Goal: Task Accomplishment & Management: Use online tool/utility

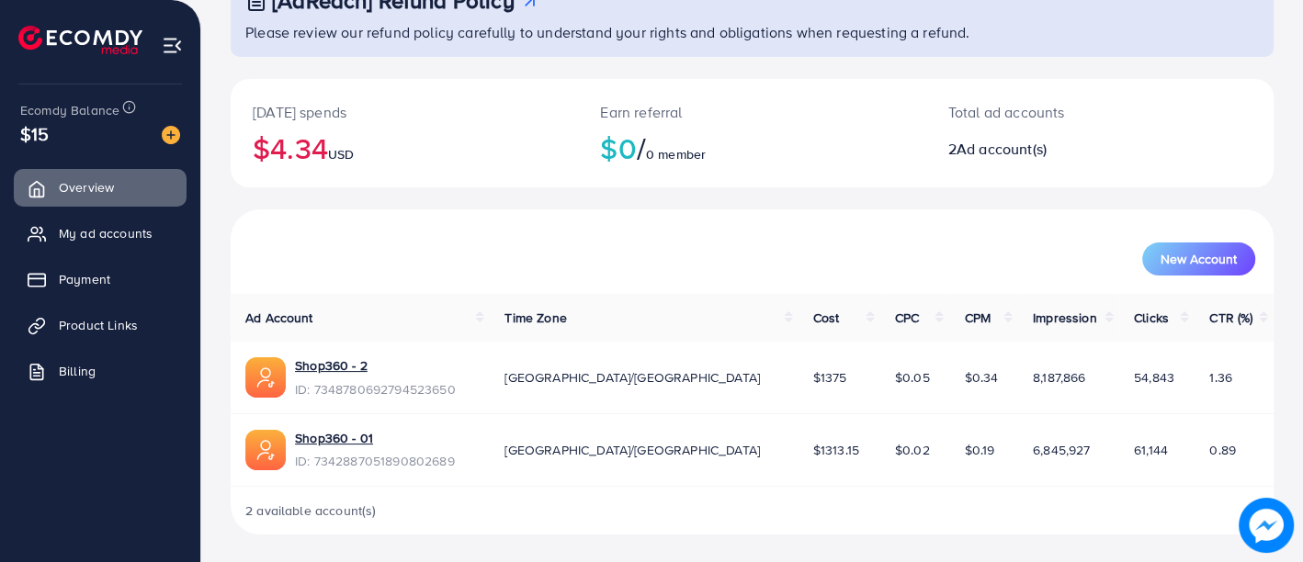
scroll to position [142, 0]
click at [100, 328] on span "Product Links" at bounding box center [102, 325] width 79 height 18
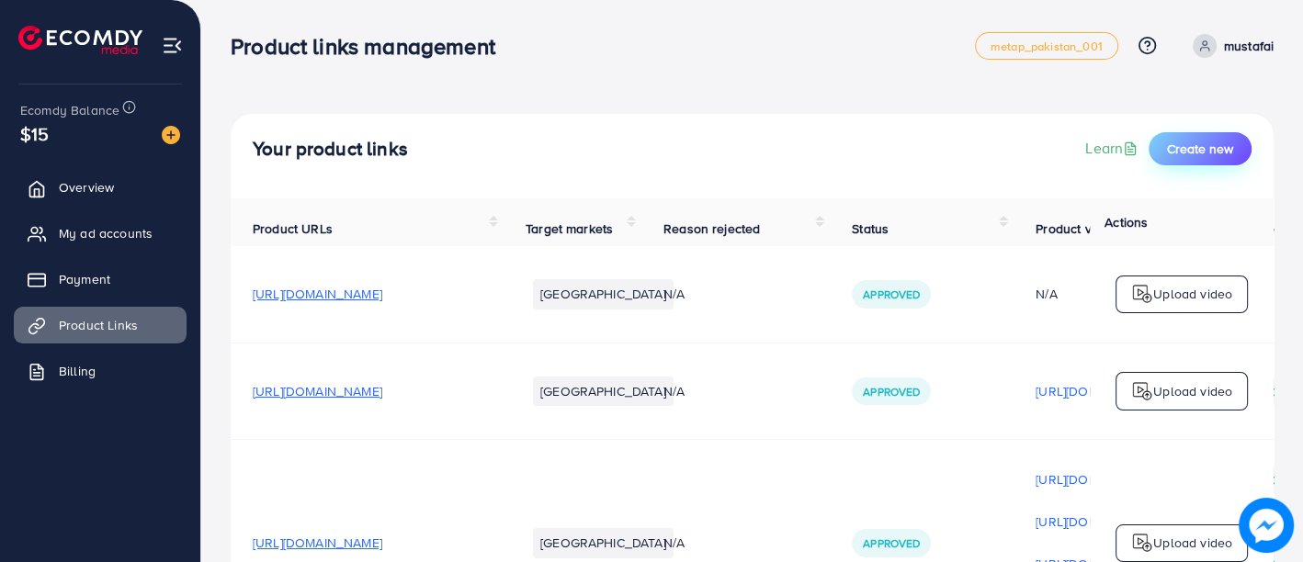
click at [1218, 150] on span "Create new" at bounding box center [1200, 149] width 66 height 18
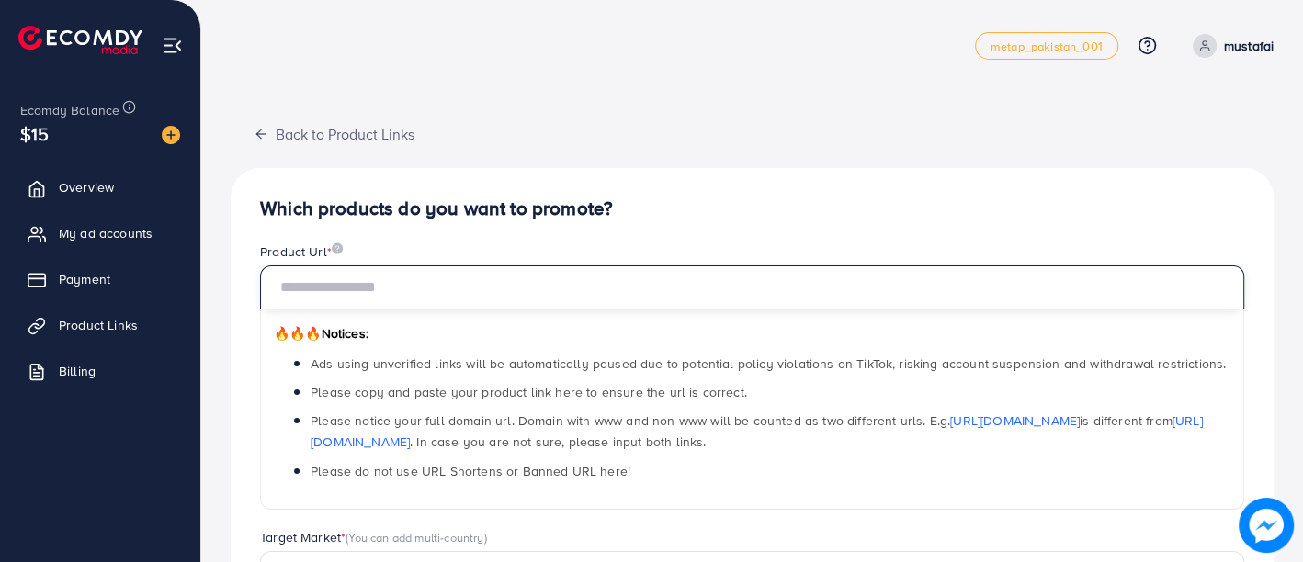
click at [561, 297] on input "text" at bounding box center [752, 288] width 984 height 44
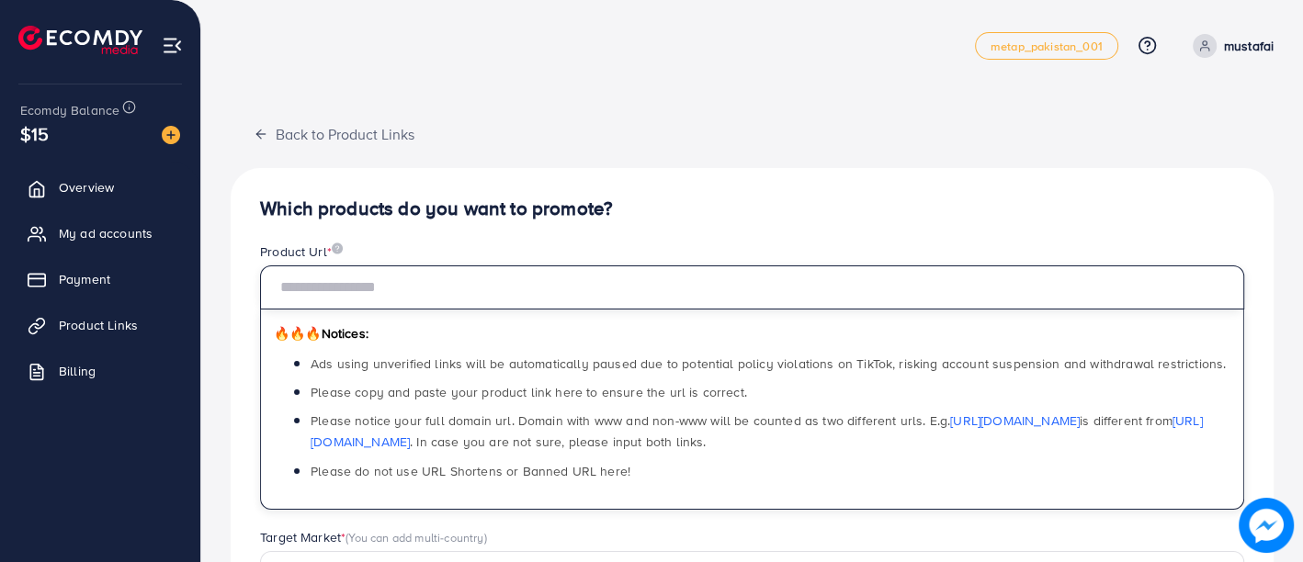
paste input "**********"
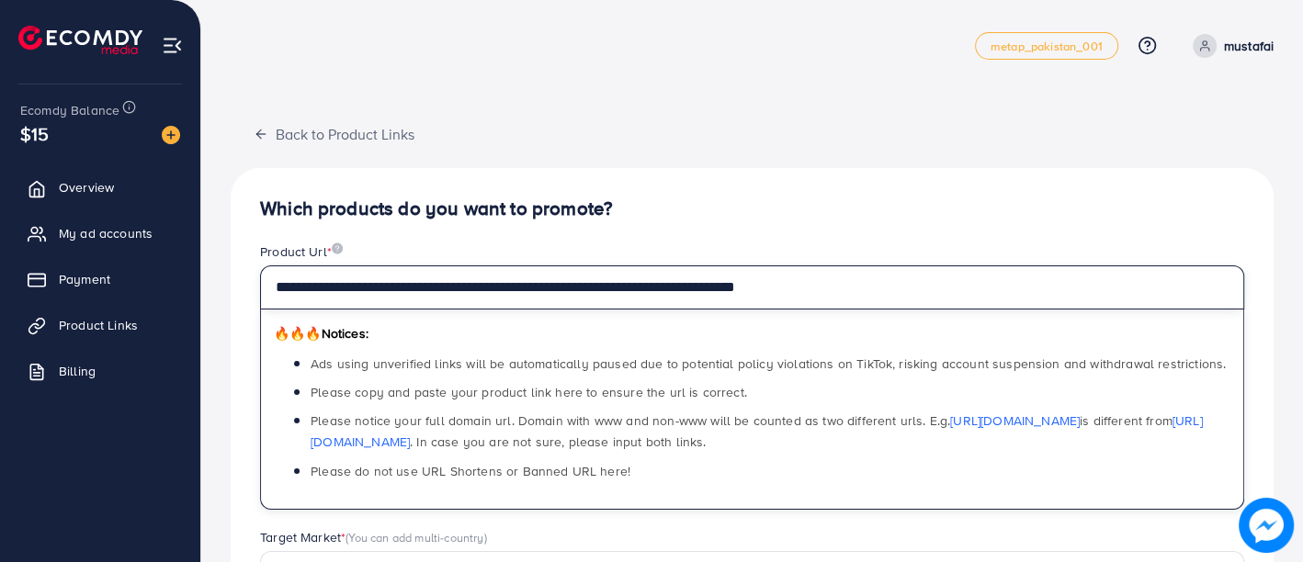
type input "**********"
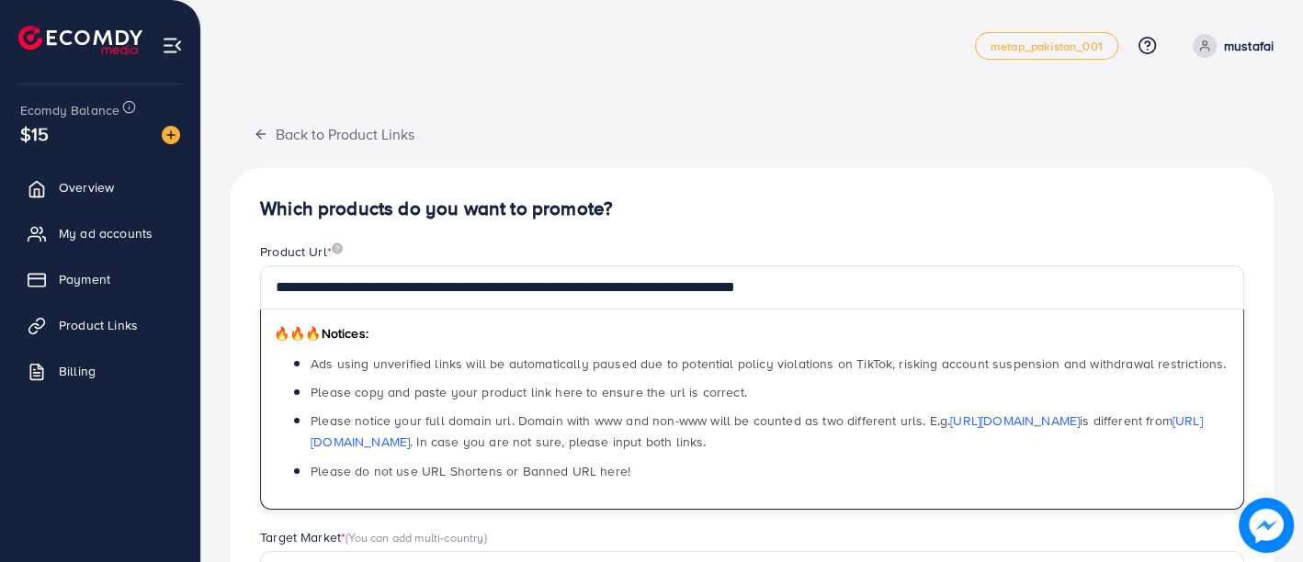
click at [809, 243] on div "Product Url *" at bounding box center [752, 254] width 984 height 23
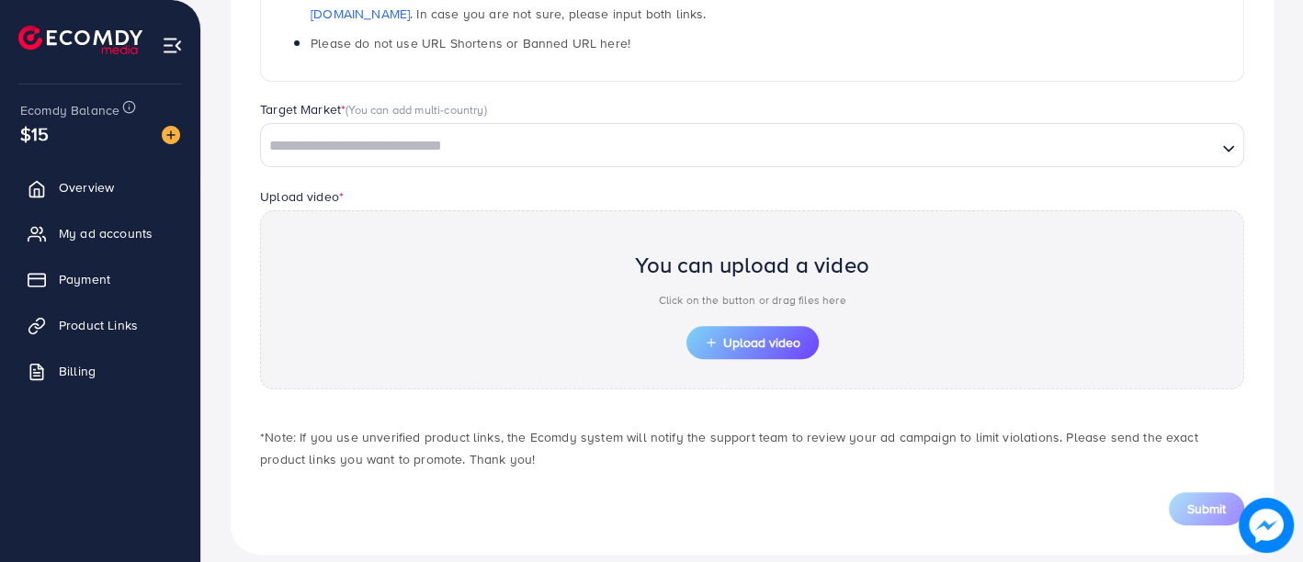
scroll to position [442, 0]
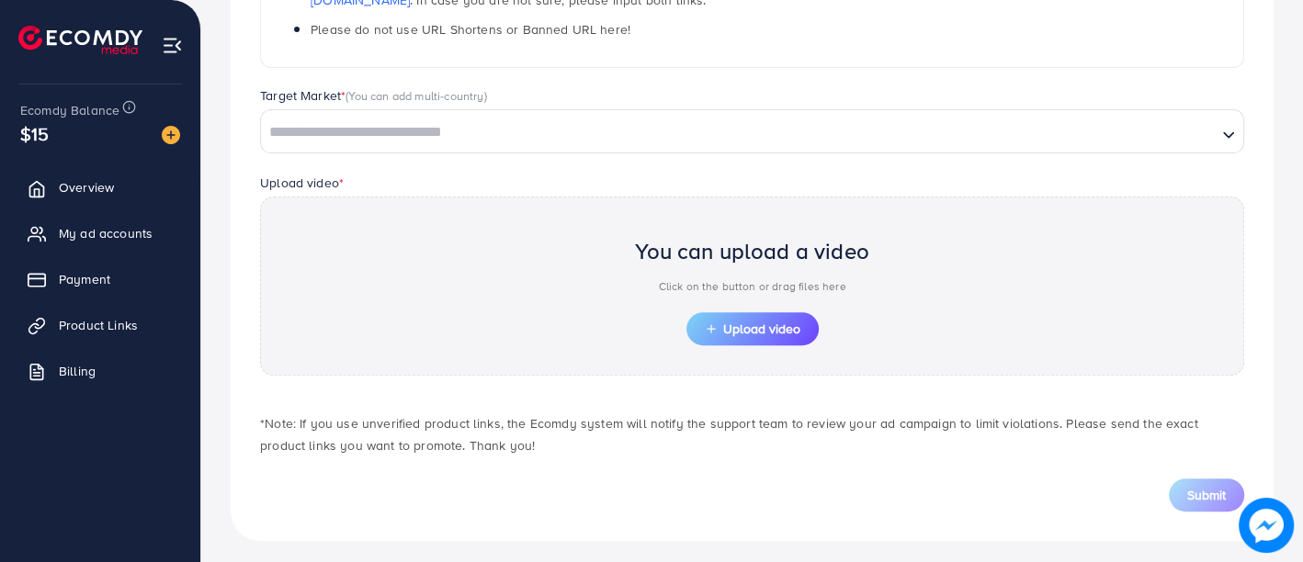
click at [764, 146] on div "Loading..." at bounding box center [752, 131] width 984 height 44
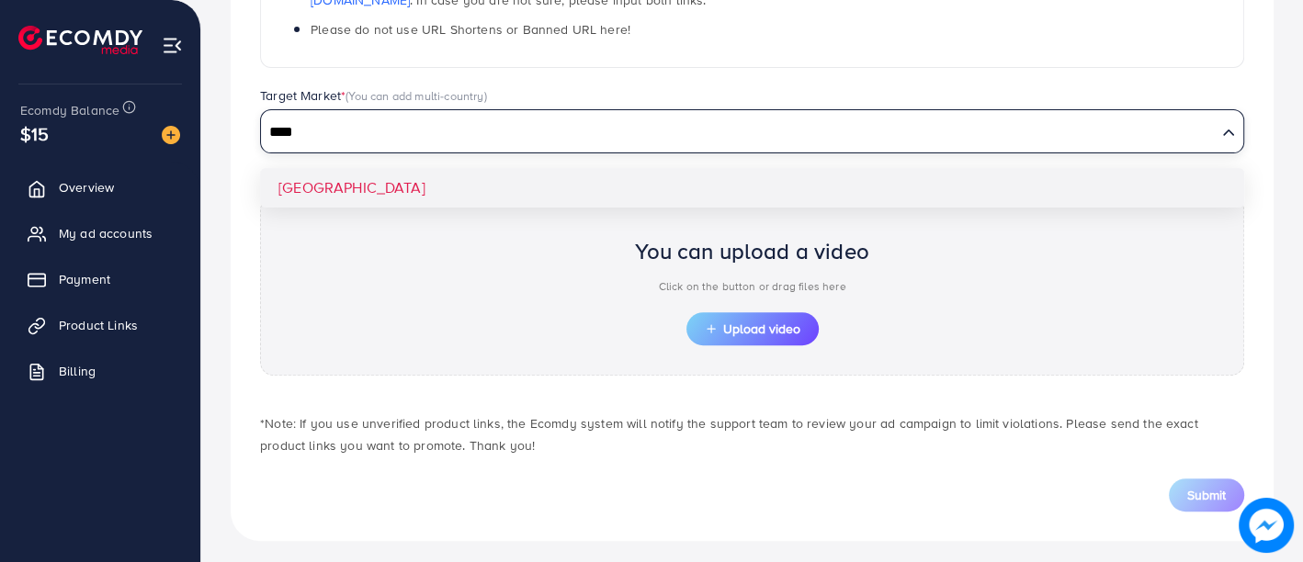
type input "****"
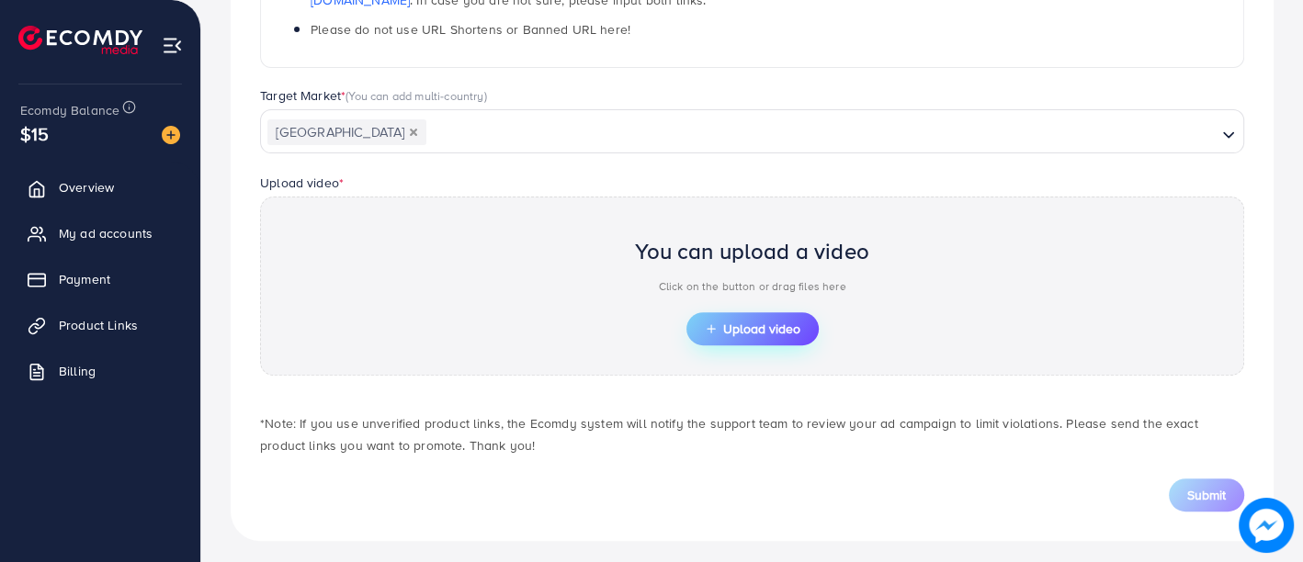
click at [740, 323] on span "Upload video" at bounding box center [753, 329] width 96 height 13
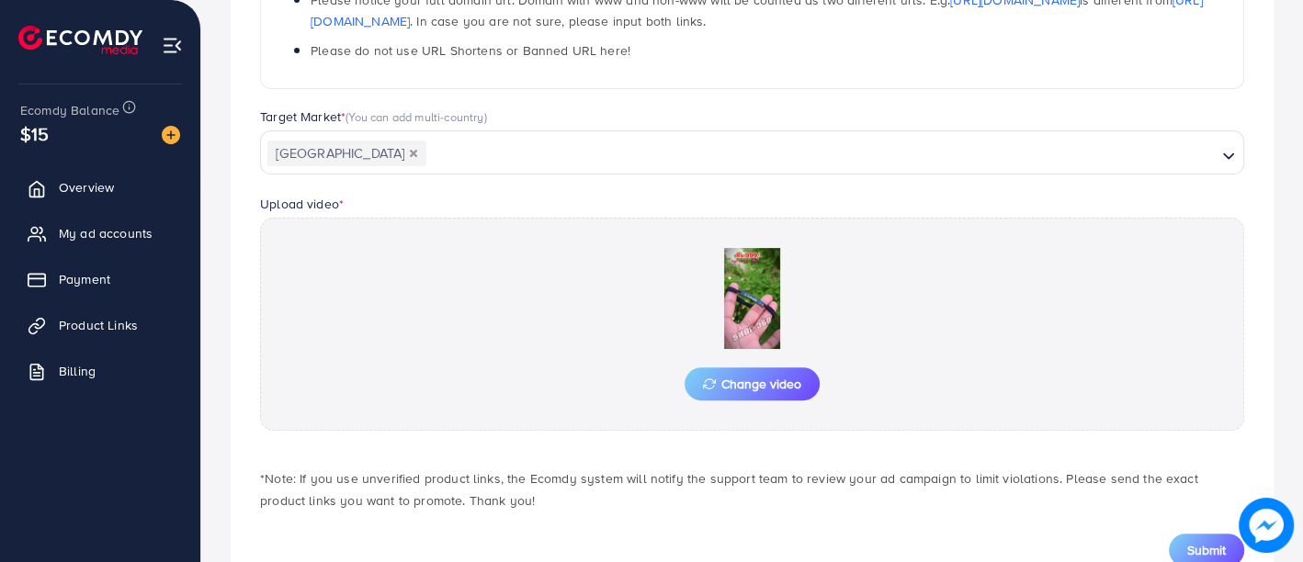
scroll to position [481, 0]
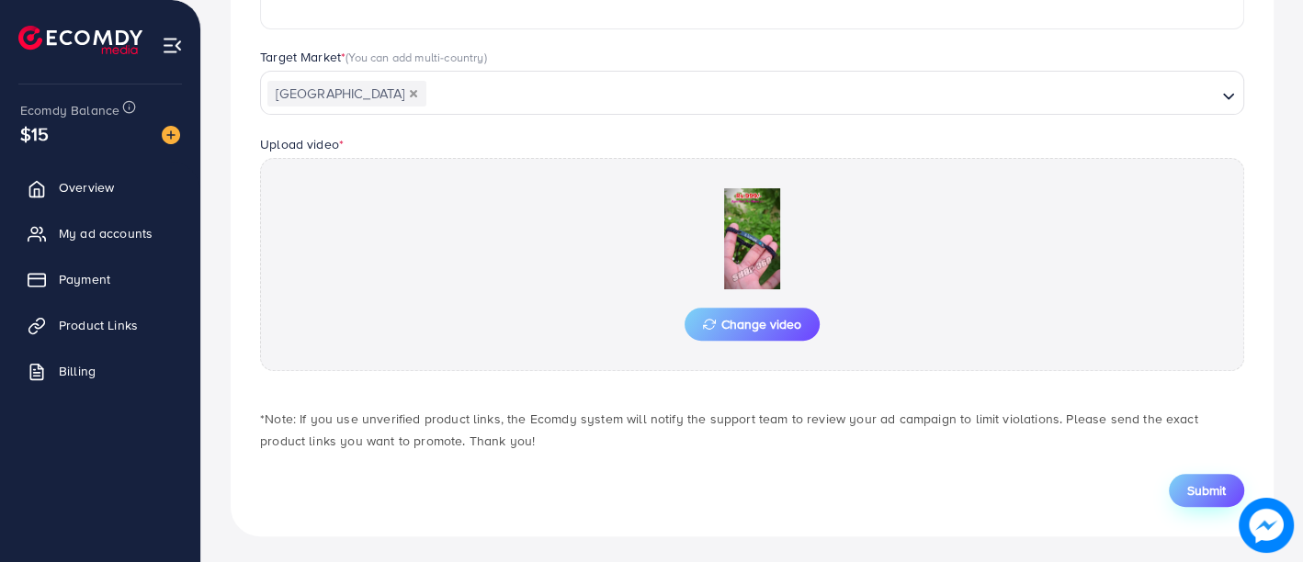
click at [1195, 493] on span "Submit" at bounding box center [1206, 490] width 39 height 18
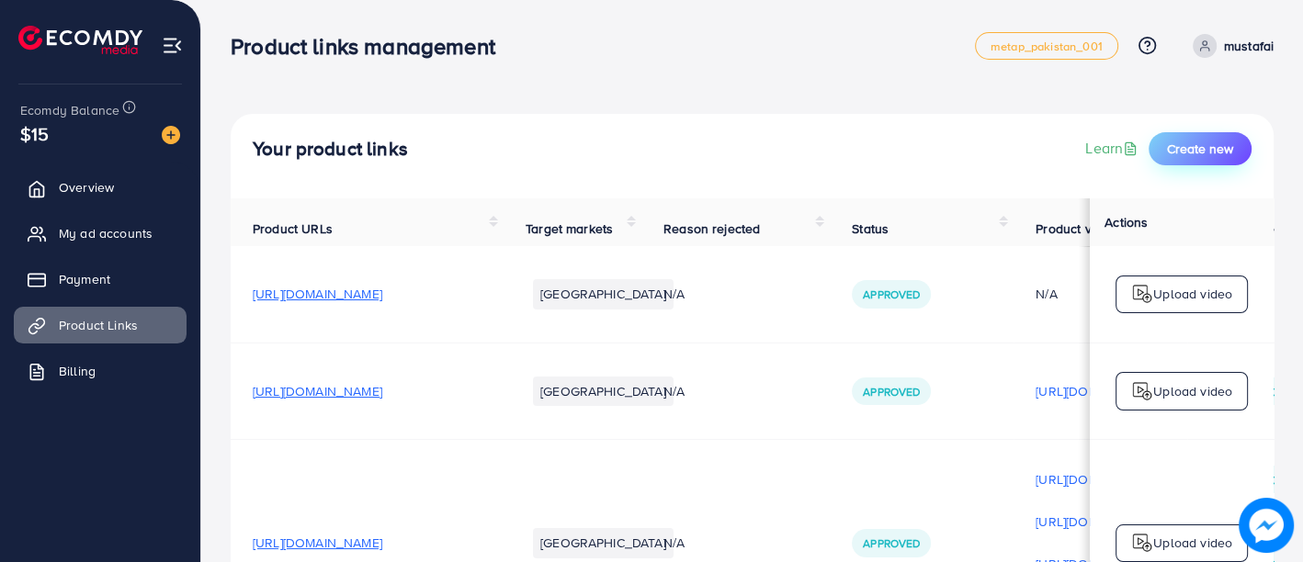
click at [1171, 158] on button "Create new" at bounding box center [1200, 148] width 103 height 33
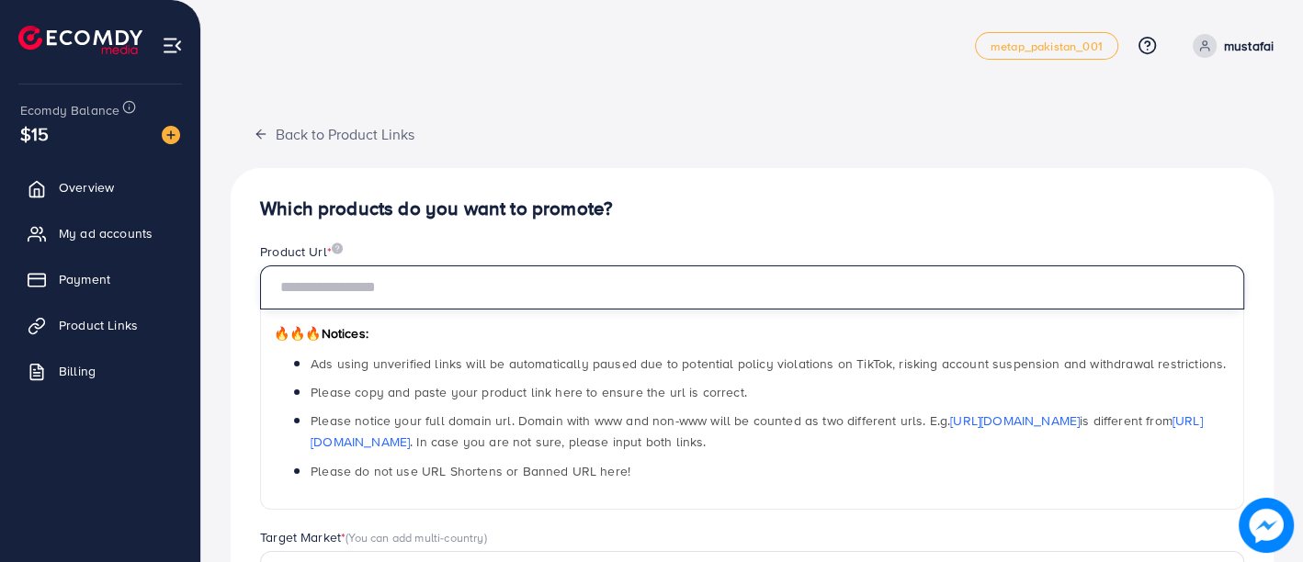
click at [682, 294] on input "text" at bounding box center [752, 288] width 984 height 44
paste input "**********"
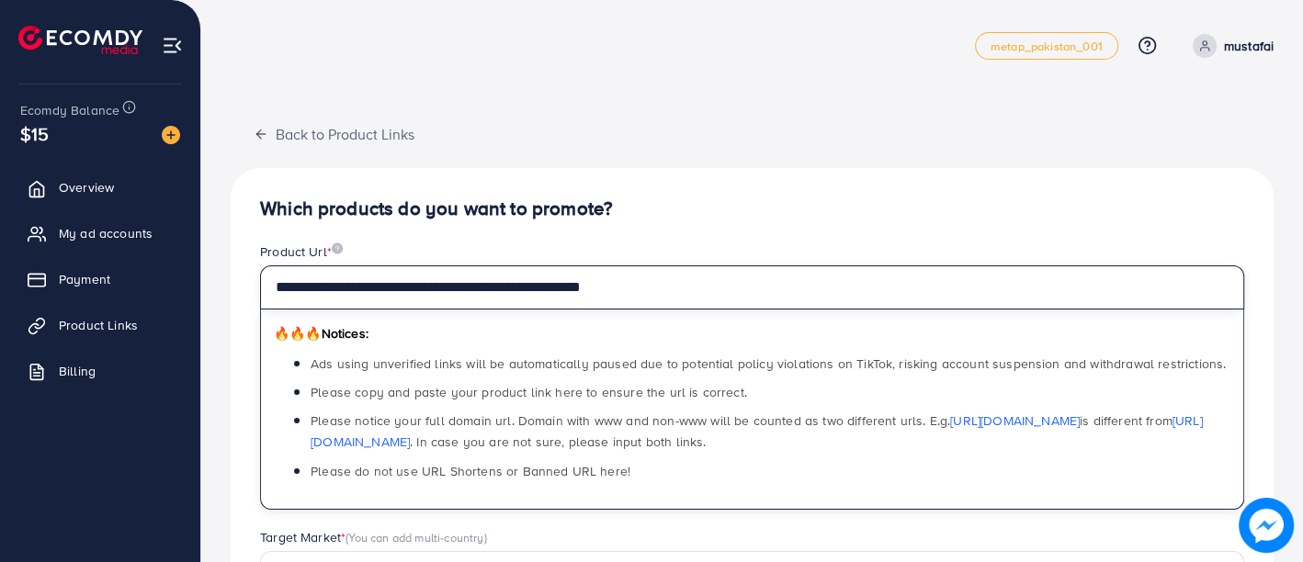
type input "**********"
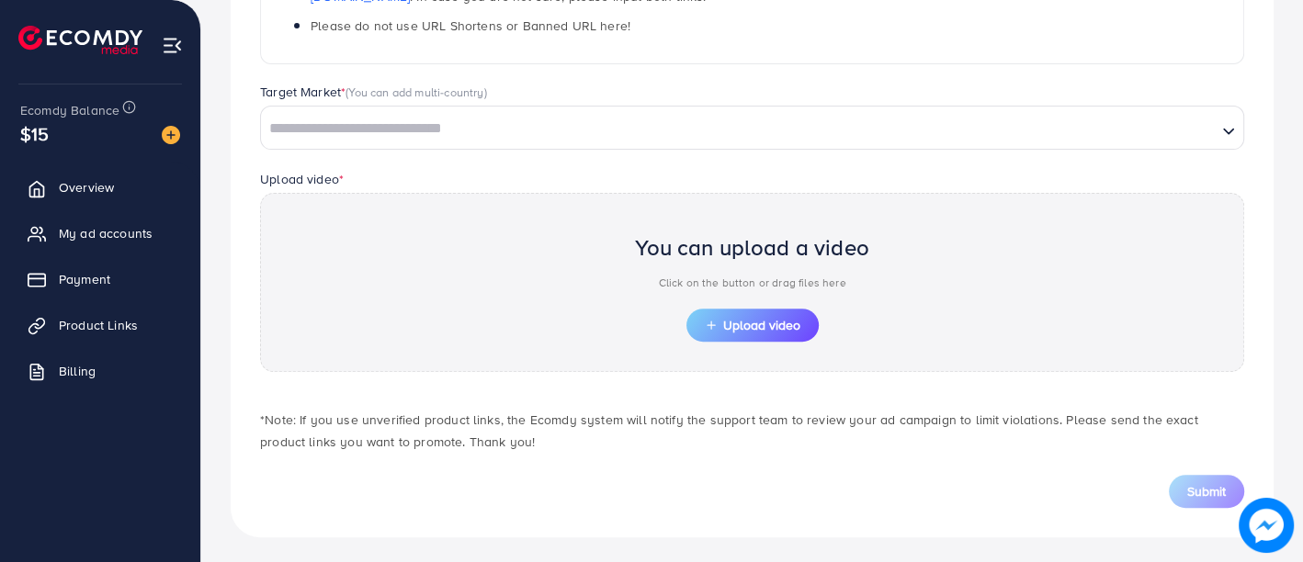
scroll to position [447, 0]
click at [819, 140] on div "Loading..." at bounding box center [752, 127] width 984 height 44
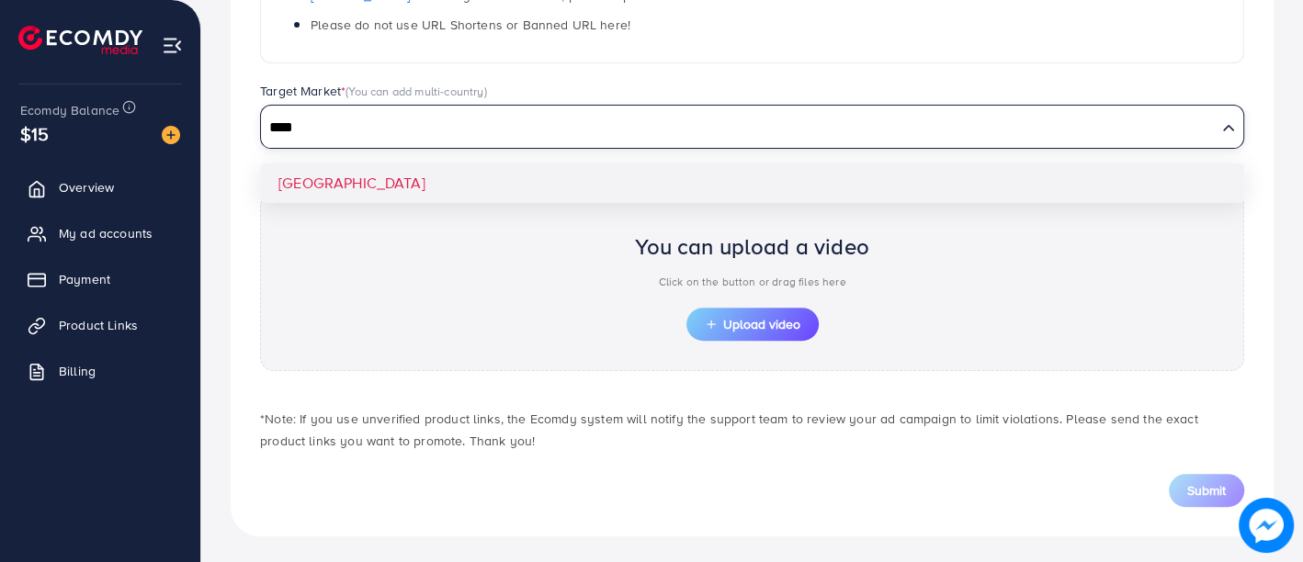
type input "****"
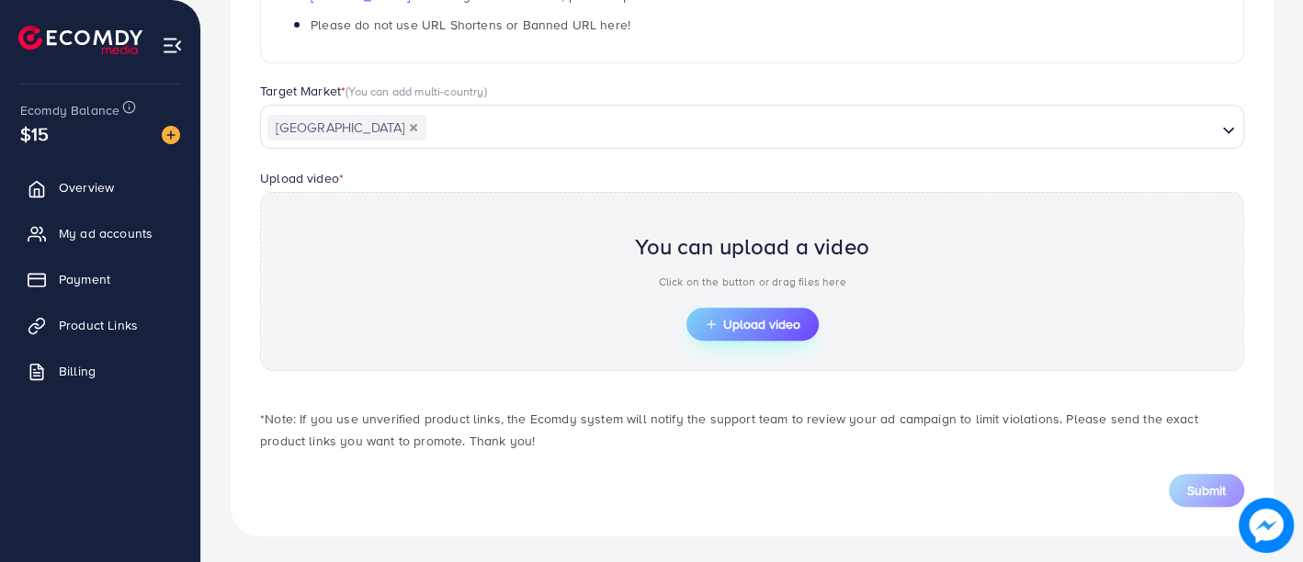
click at [750, 318] on span "Upload video" at bounding box center [753, 324] width 96 height 13
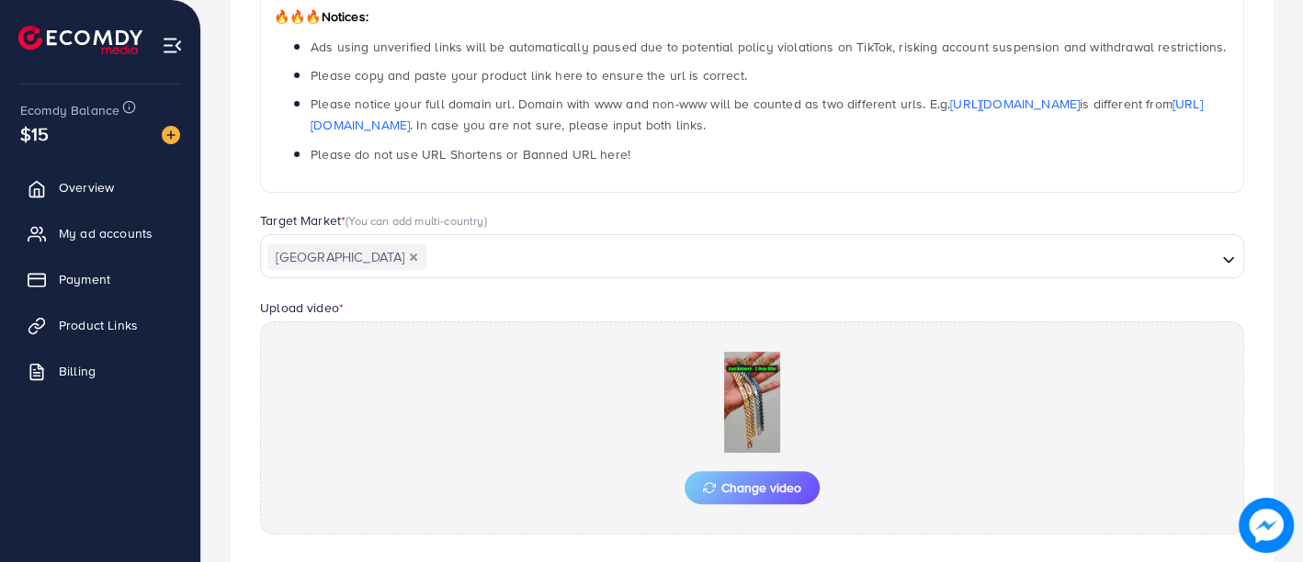
scroll to position [425, 0]
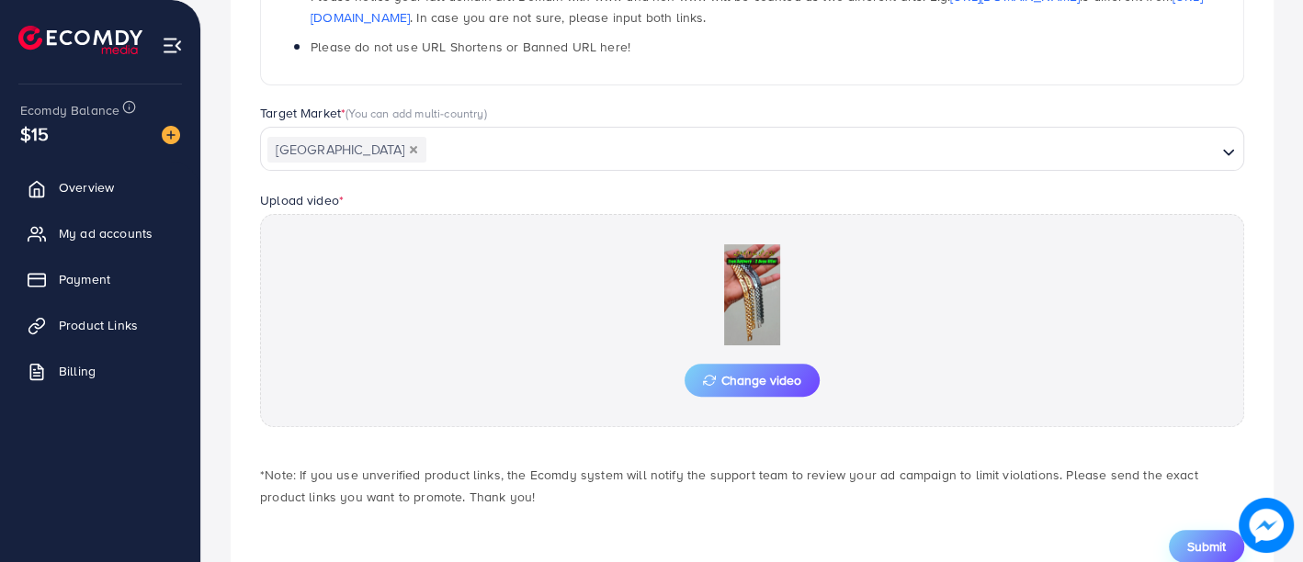
click at [1189, 549] on span "Submit" at bounding box center [1206, 547] width 39 height 18
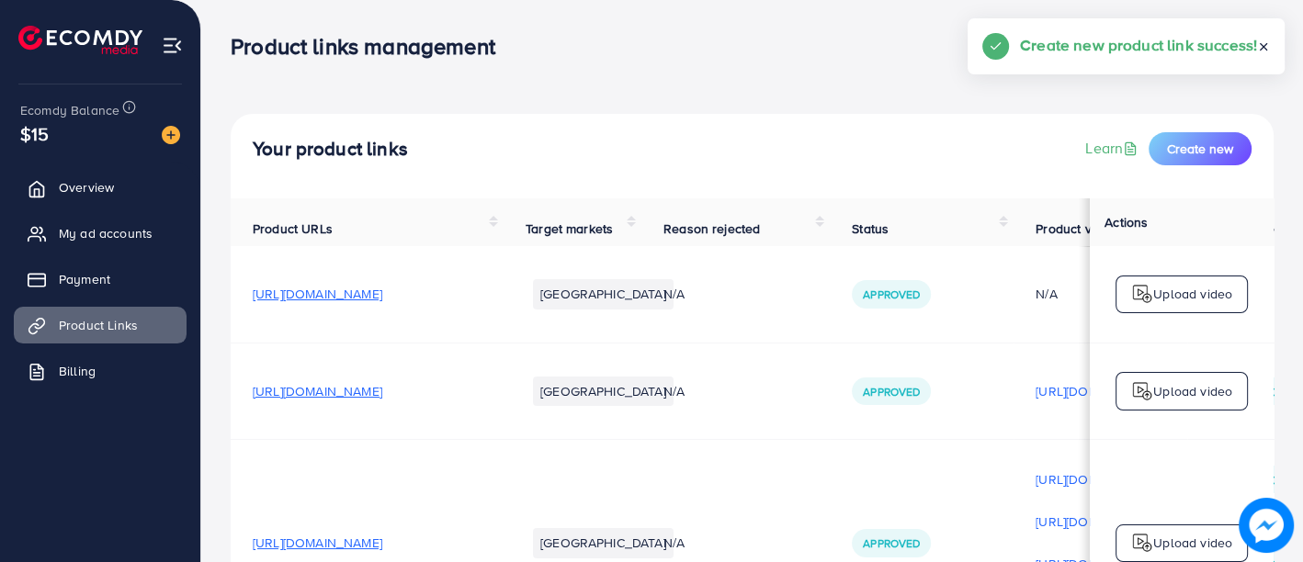
click at [1263, 518] on img at bounding box center [1266, 525] width 55 height 55
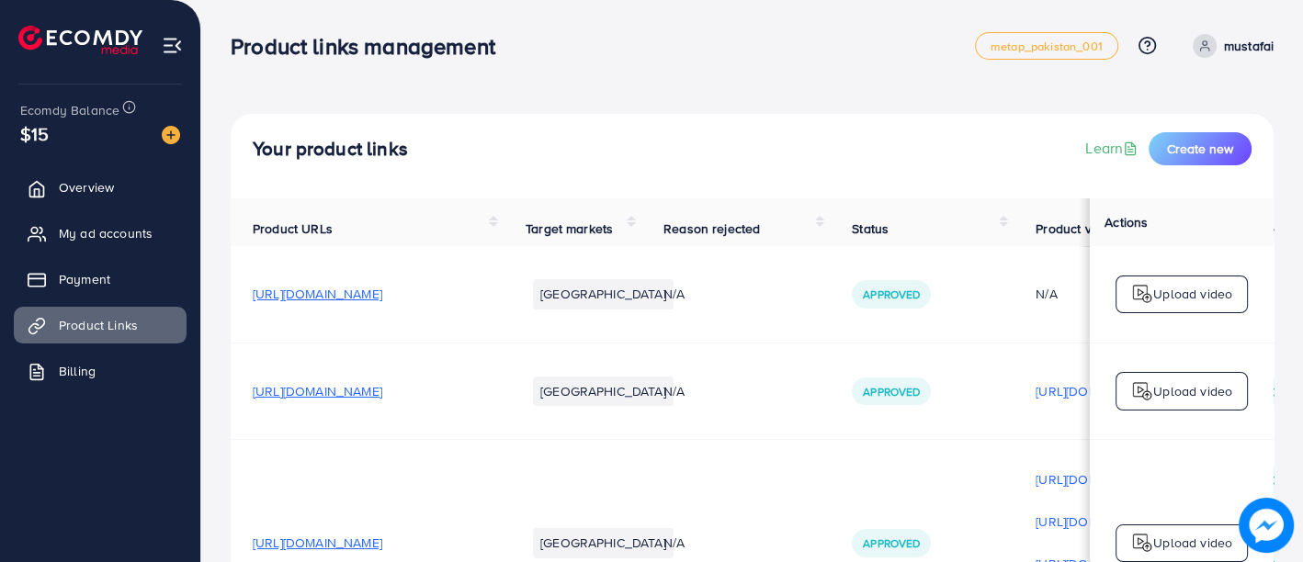
click at [820, 141] on div "Your product links Learn Create new" at bounding box center [752, 148] width 999 height 33
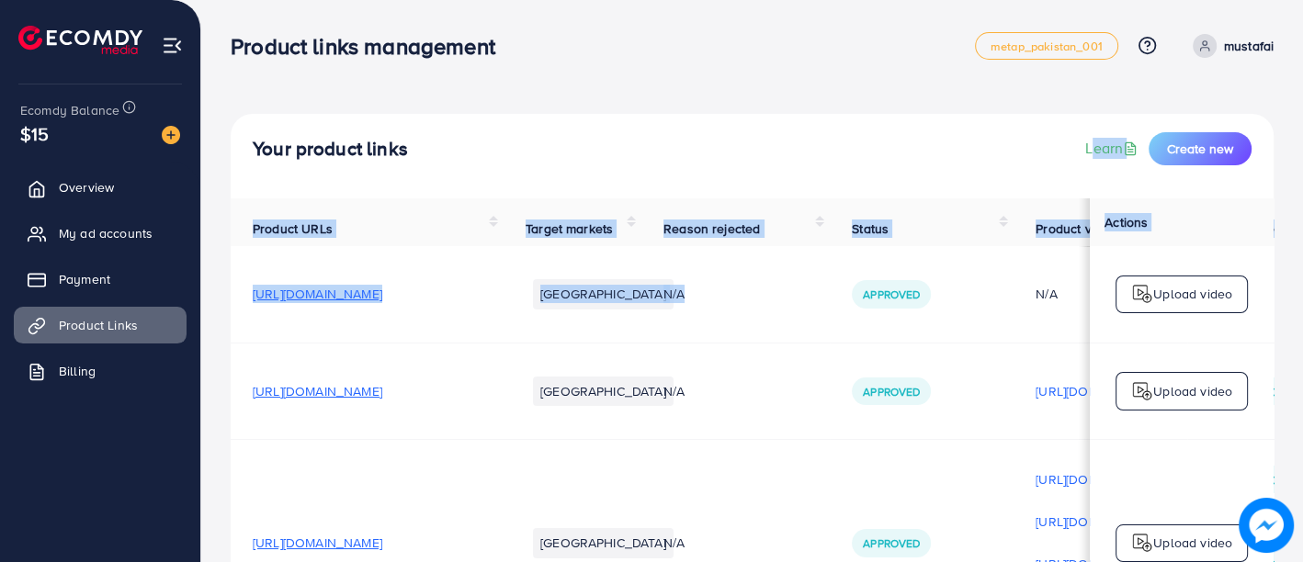
drag, startPoint x: 833, startPoint y: 149, endPoint x: 869, endPoint y: 278, distance: 134.4
click at [873, 164] on div "Your product links Learn Create new" at bounding box center [752, 148] width 999 height 33
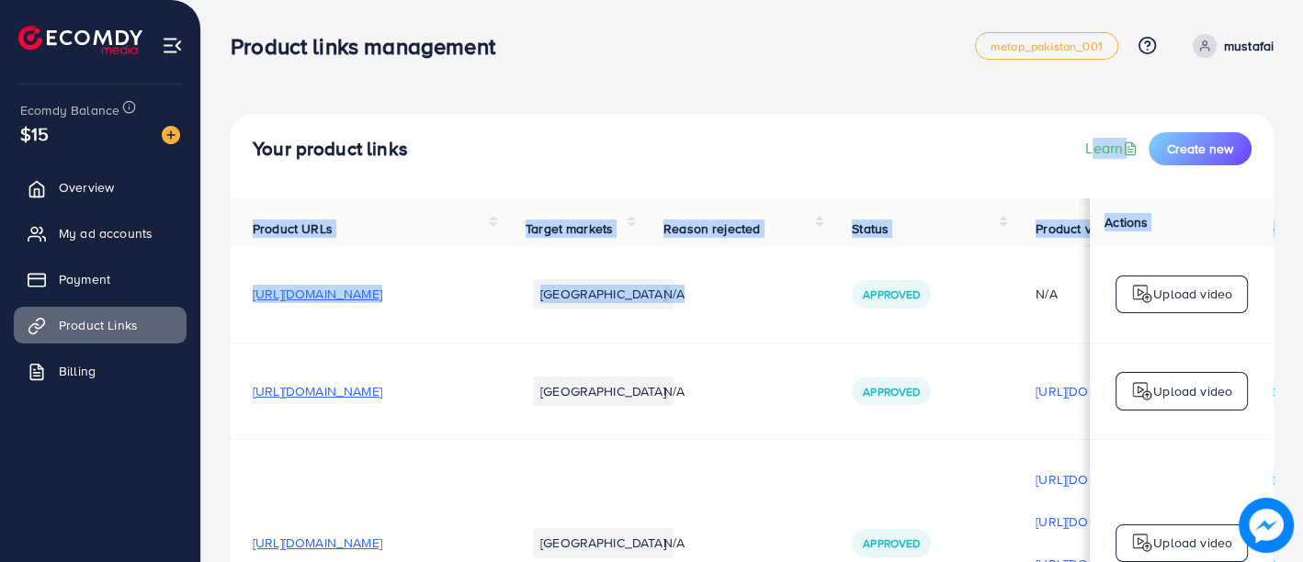
click at [873, 164] on div "Your product links Learn Create new" at bounding box center [752, 148] width 999 height 33
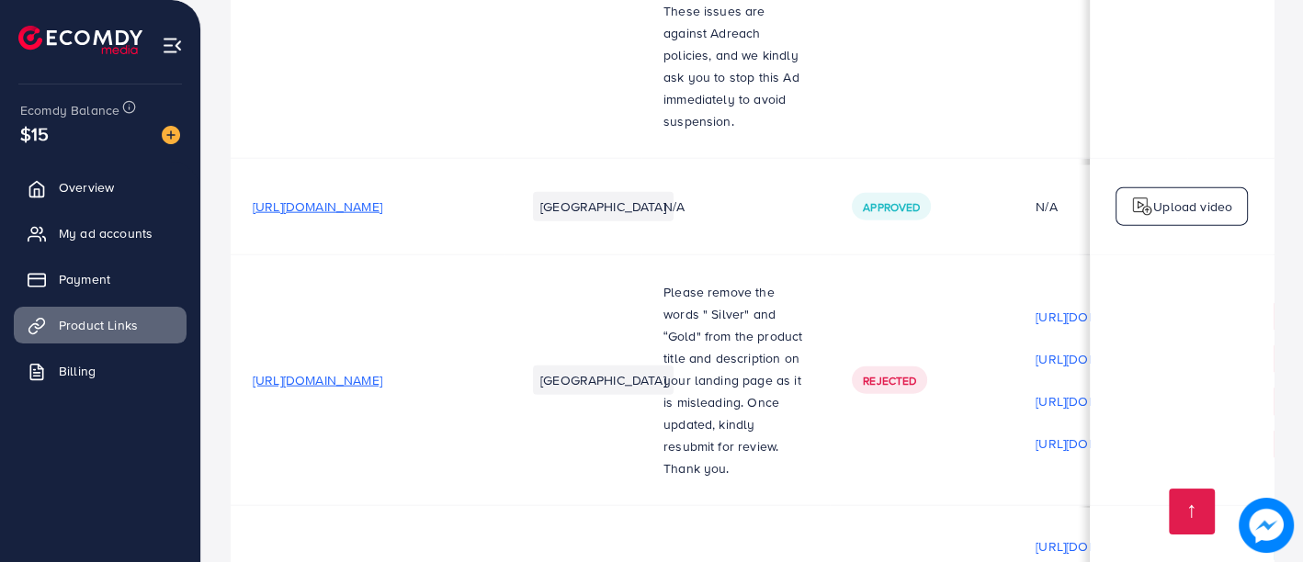
scroll to position [4651, 0]
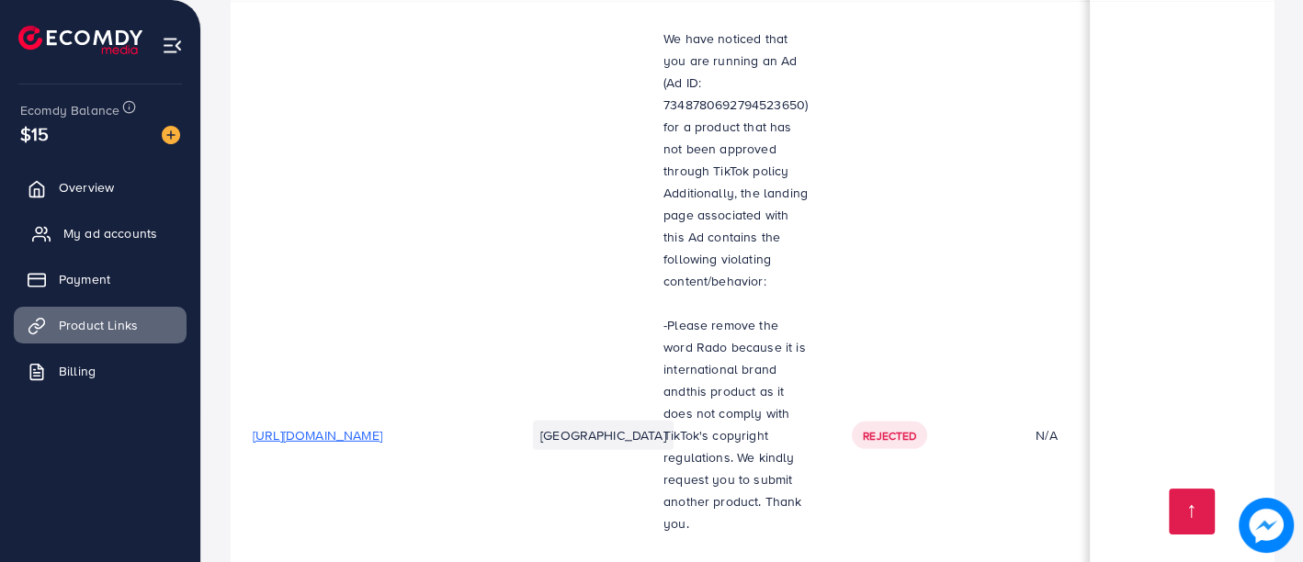
click at [115, 221] on link "My ad accounts" at bounding box center [100, 233] width 173 height 37
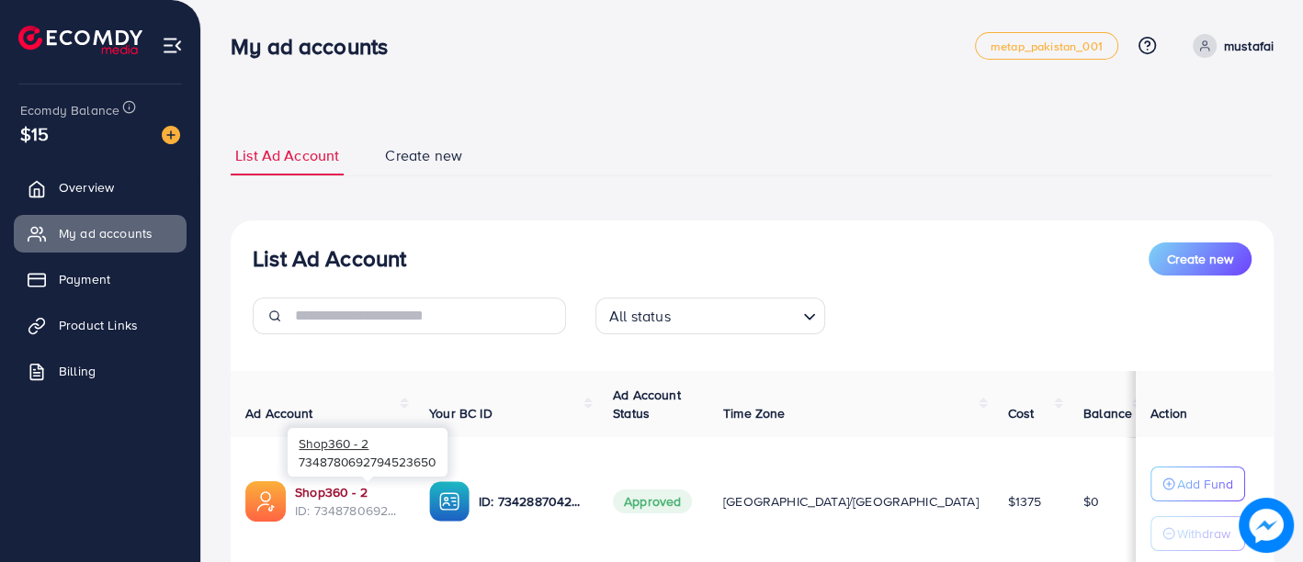
click at [344, 495] on link "Shop360 - 2" at bounding box center [347, 492] width 105 height 18
